Goal: Task Accomplishment & Management: Manage account settings

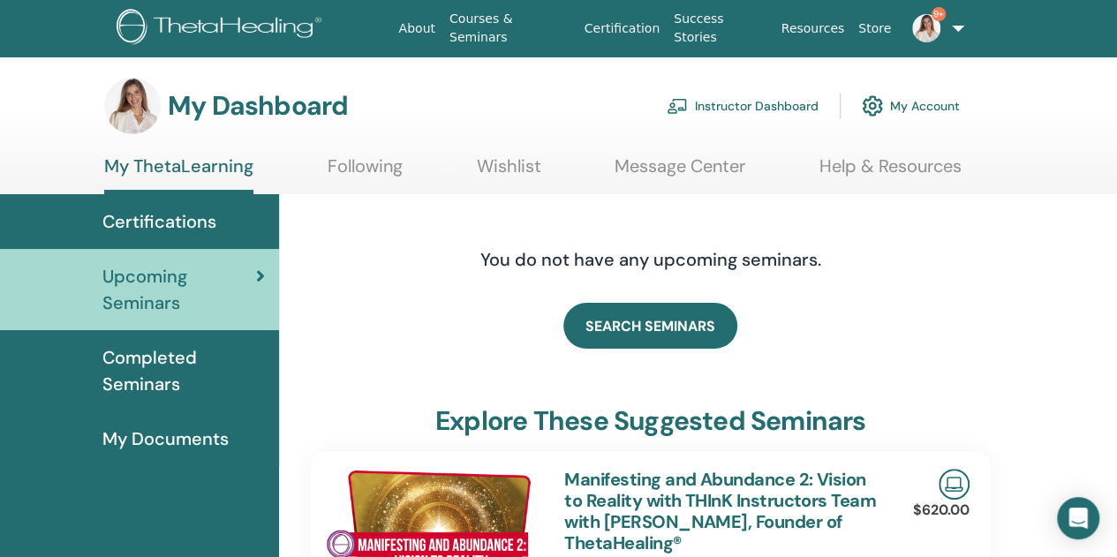
click at [726, 104] on link "Instructor Dashboard" at bounding box center [743, 106] width 152 height 39
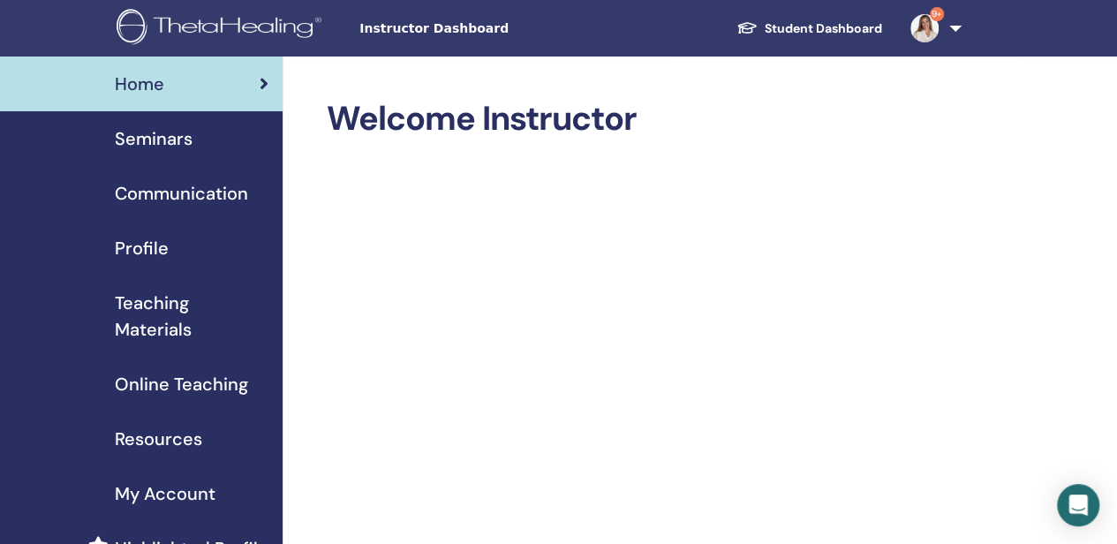
click at [173, 135] on span "Seminars" at bounding box center [154, 138] width 78 height 26
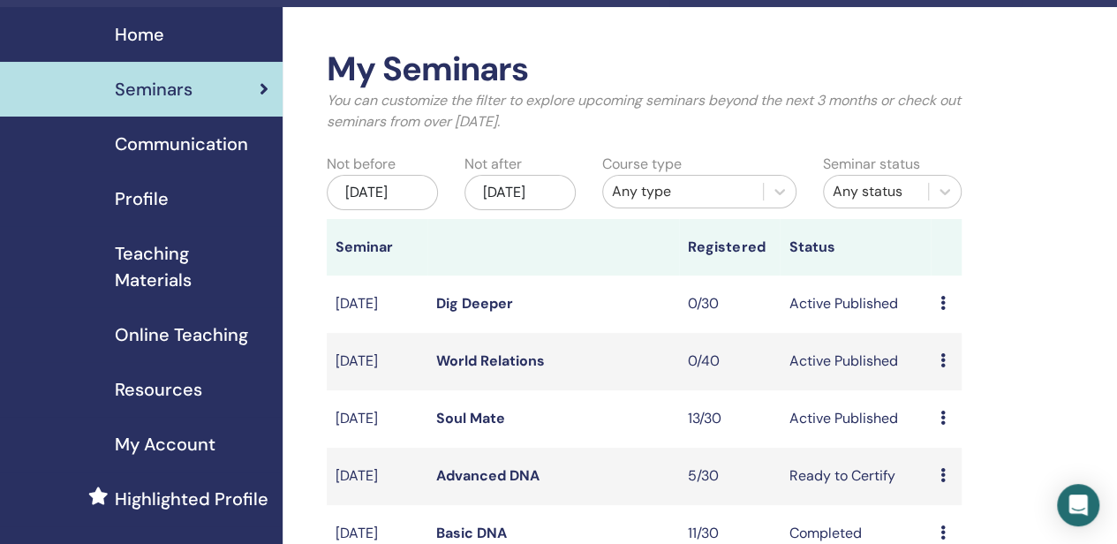
scroll to position [88, 0]
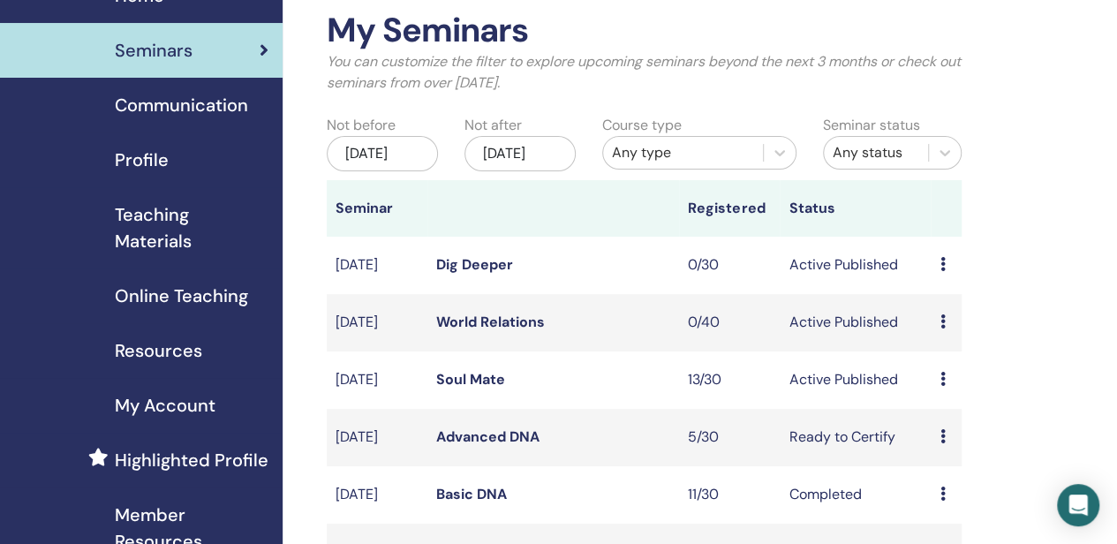
click at [487, 446] on link "Advanced DNA" at bounding box center [487, 436] width 103 height 19
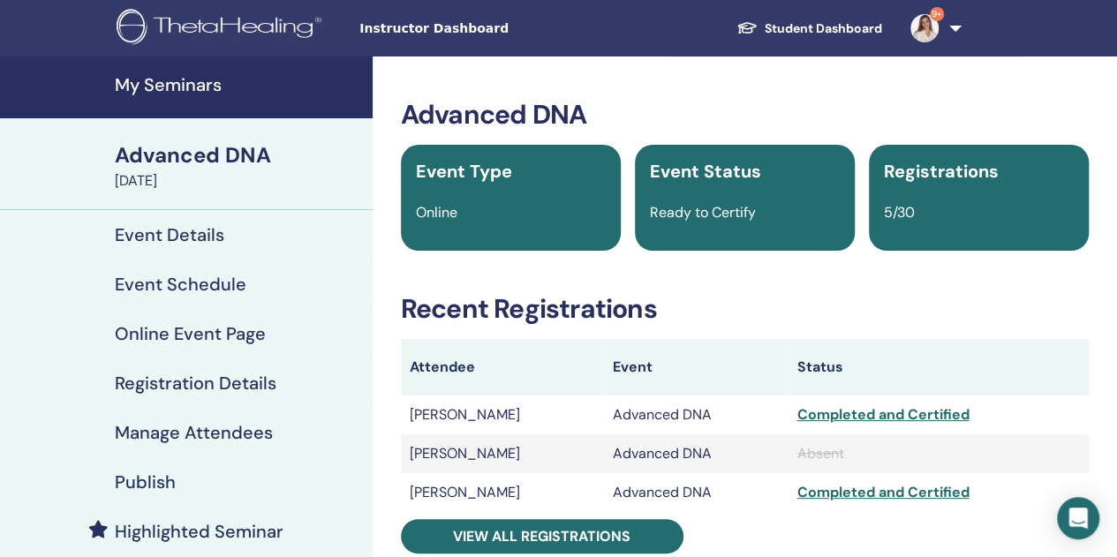
click at [213, 430] on h4 "Manage Attendees" at bounding box center [194, 432] width 158 height 21
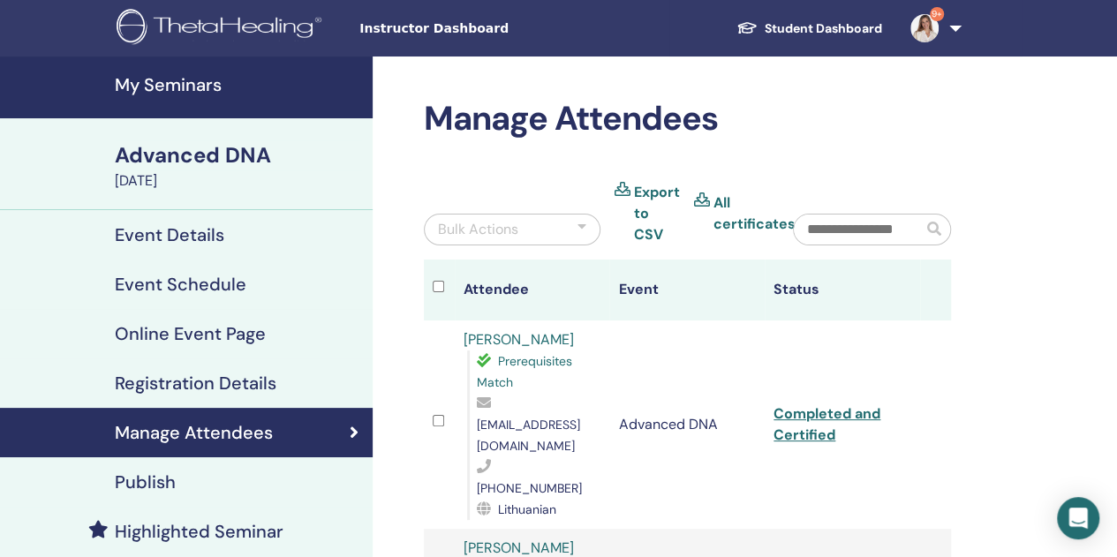
click at [176, 86] on h4 "My Seminars" at bounding box center [238, 84] width 247 height 21
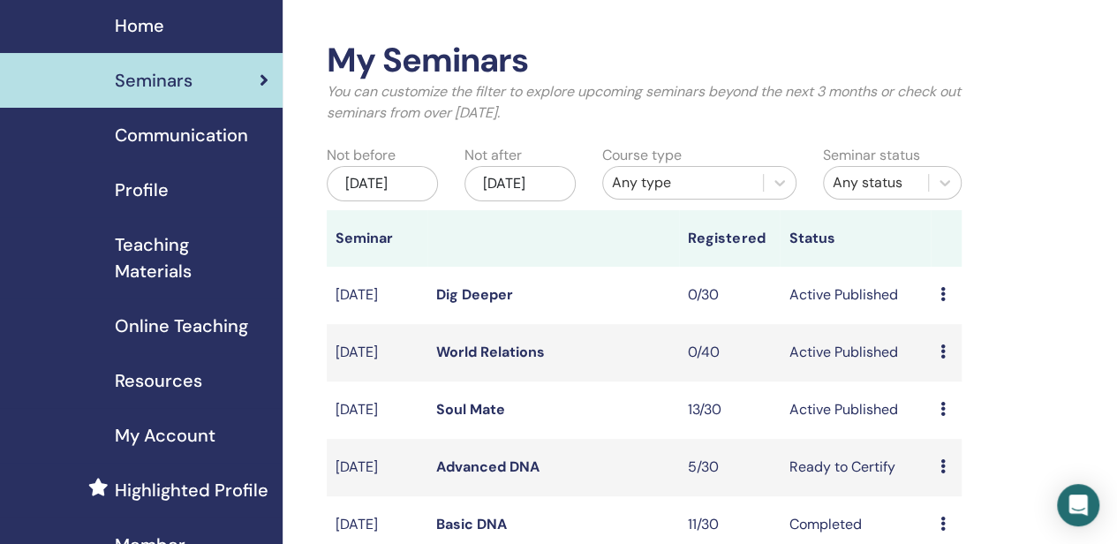
scroll to position [177, 0]
